Goal: Task Accomplishment & Management: Manage account settings

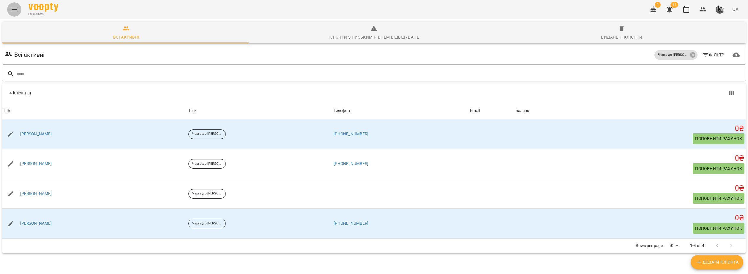
click at [17, 10] on icon "Menu" at bounding box center [14, 9] width 7 height 7
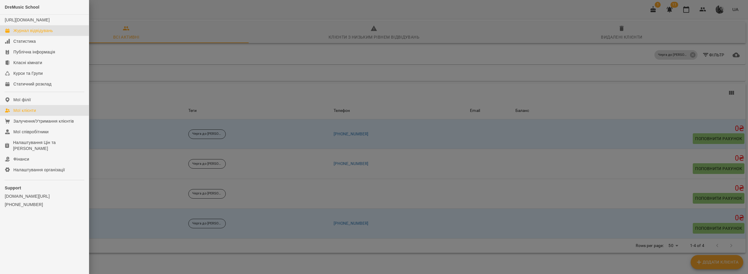
click at [42, 34] on div "Журнал відвідувань" at bounding box center [32, 31] width 39 height 6
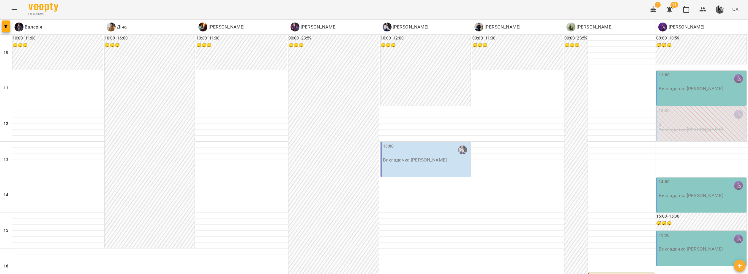
click at [685, 58] on div "00:00 - 10:59 😴😴😴" at bounding box center [701, 49] width 90 height 29
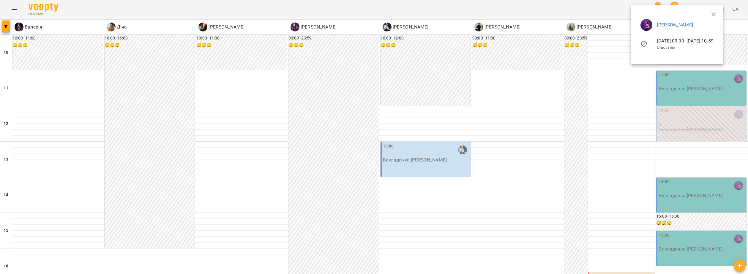
click at [688, 81] on div at bounding box center [374, 137] width 748 height 274
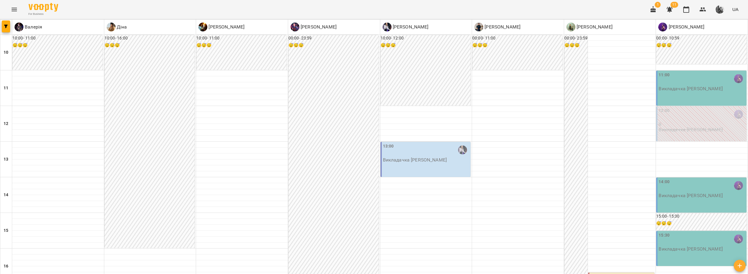
click at [688, 91] on p "Викладачка Божена" at bounding box center [690, 88] width 64 height 5
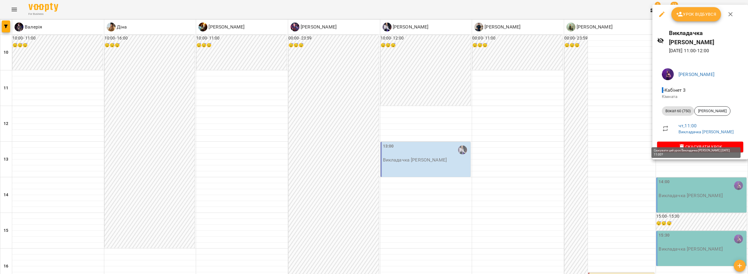
click at [708, 143] on span "Скасувати Урок" at bounding box center [699, 146] width 77 height 7
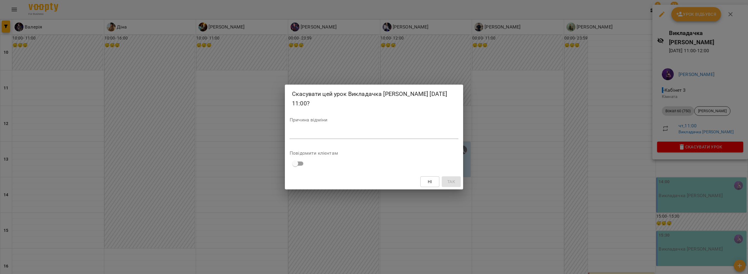
click at [429, 182] on span "Ні" at bounding box center [429, 181] width 4 height 7
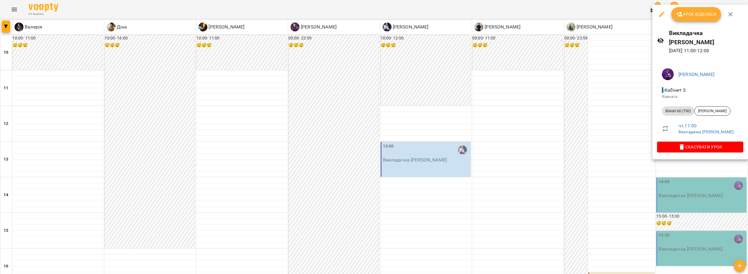
click at [412, 265] on div at bounding box center [374, 137] width 748 height 274
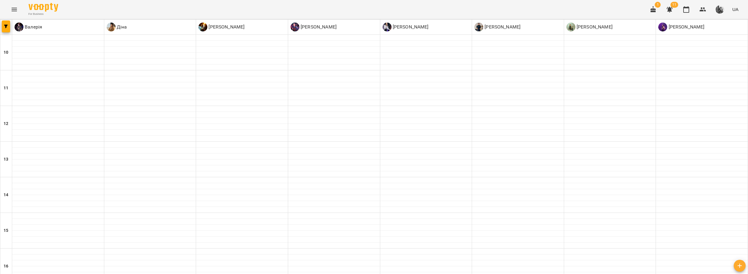
type input "**********"
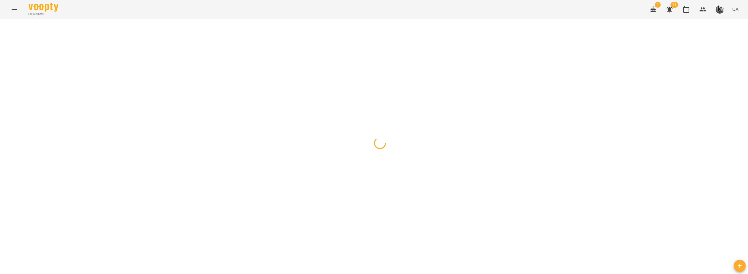
click at [334, 19] on div at bounding box center [374, 19] width 748 height 0
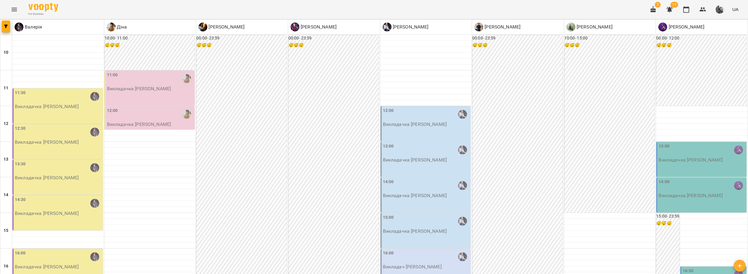
type input "**********"
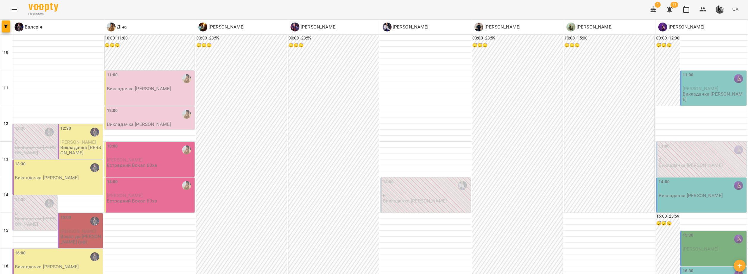
click at [708, 90] on span "Катерина Харчова" at bounding box center [700, 89] width 36 height 6
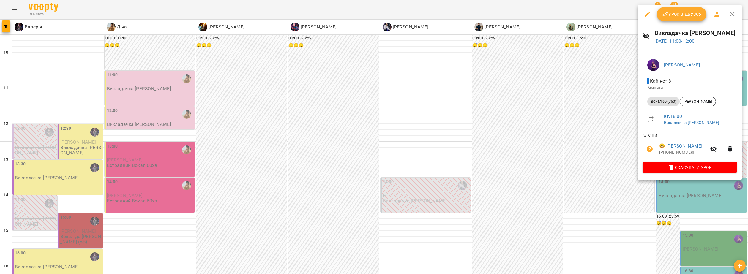
click at [673, 170] on icon "button" at bounding box center [671, 167] width 4 height 5
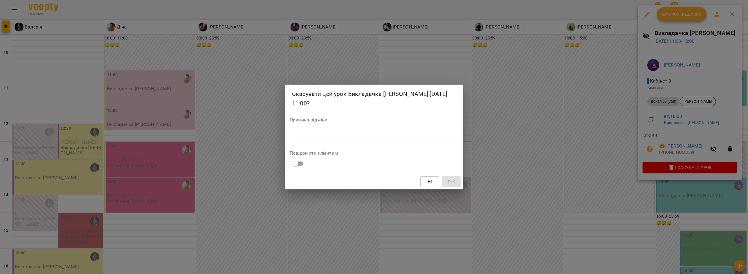
click at [369, 136] on textarea at bounding box center [373, 134] width 169 height 6
type textarea "*"
click at [453, 181] on span "Так" at bounding box center [451, 181] width 8 height 7
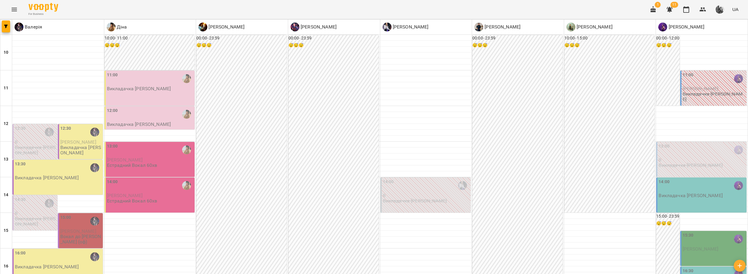
scroll to position [119, 0]
